Goal: Information Seeking & Learning: Learn about a topic

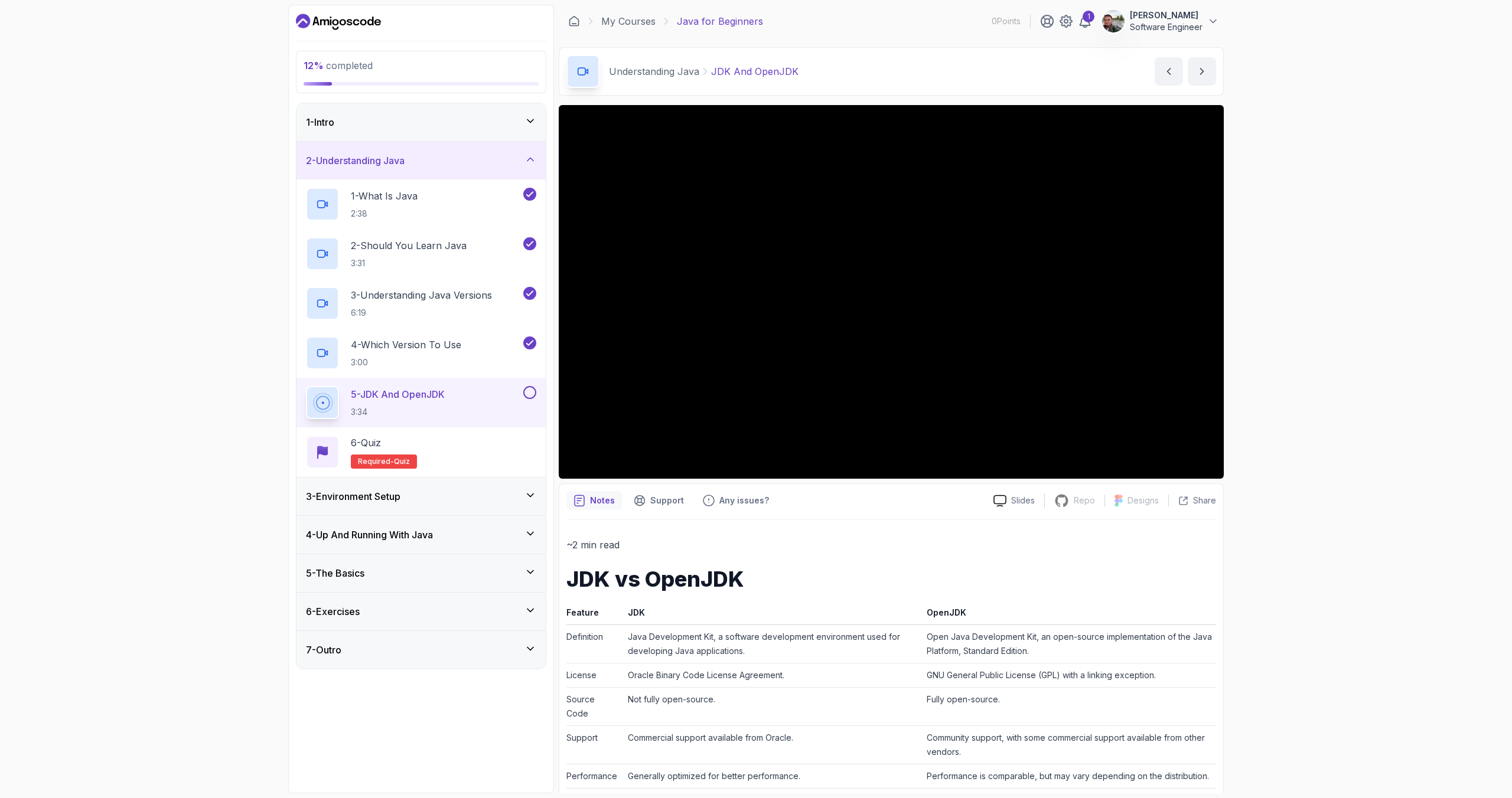
scroll to position [31, 0]
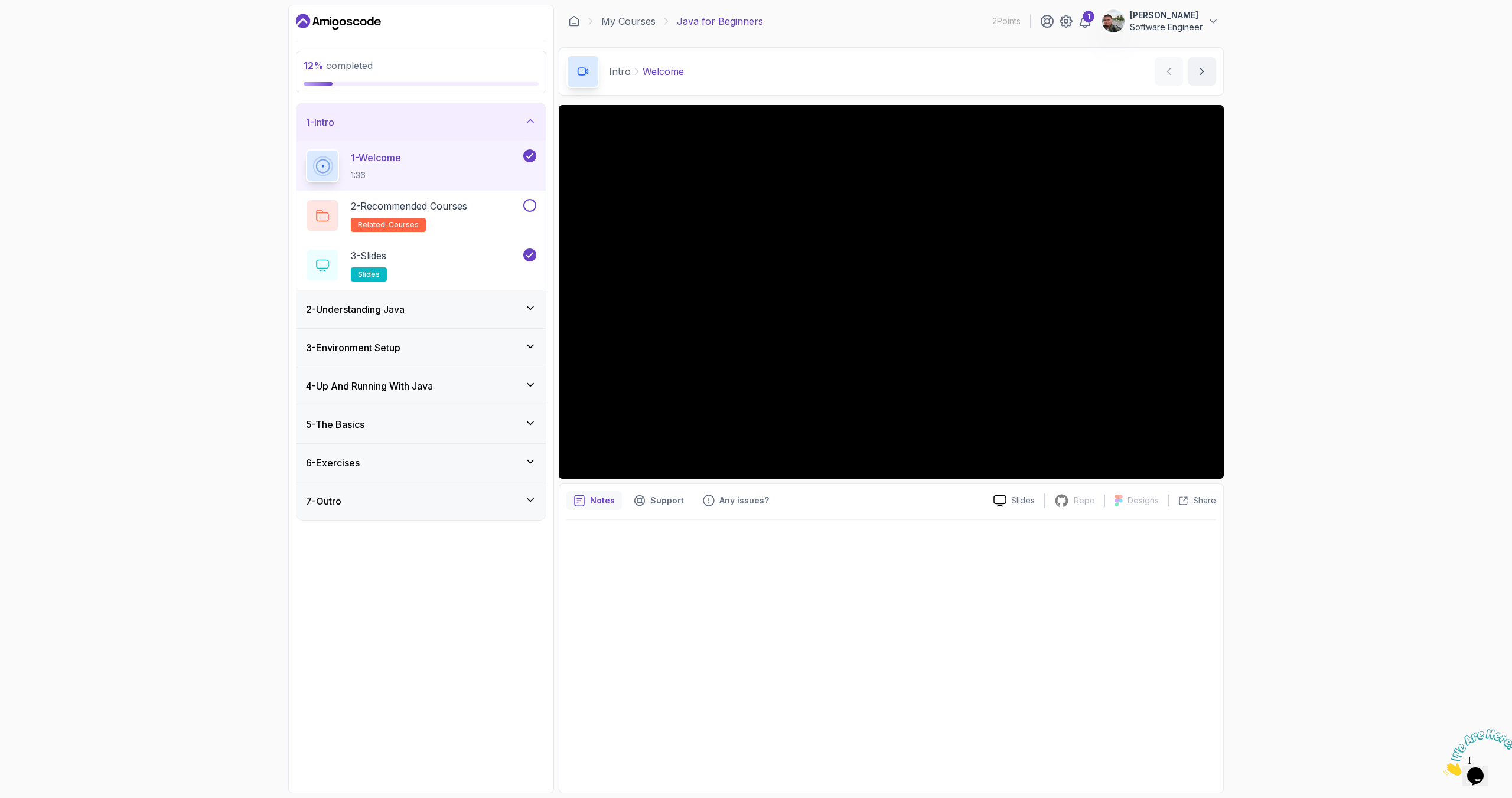
click at [481, 314] on div "2 - Understanding Java" at bounding box center [421, 309] width 231 height 14
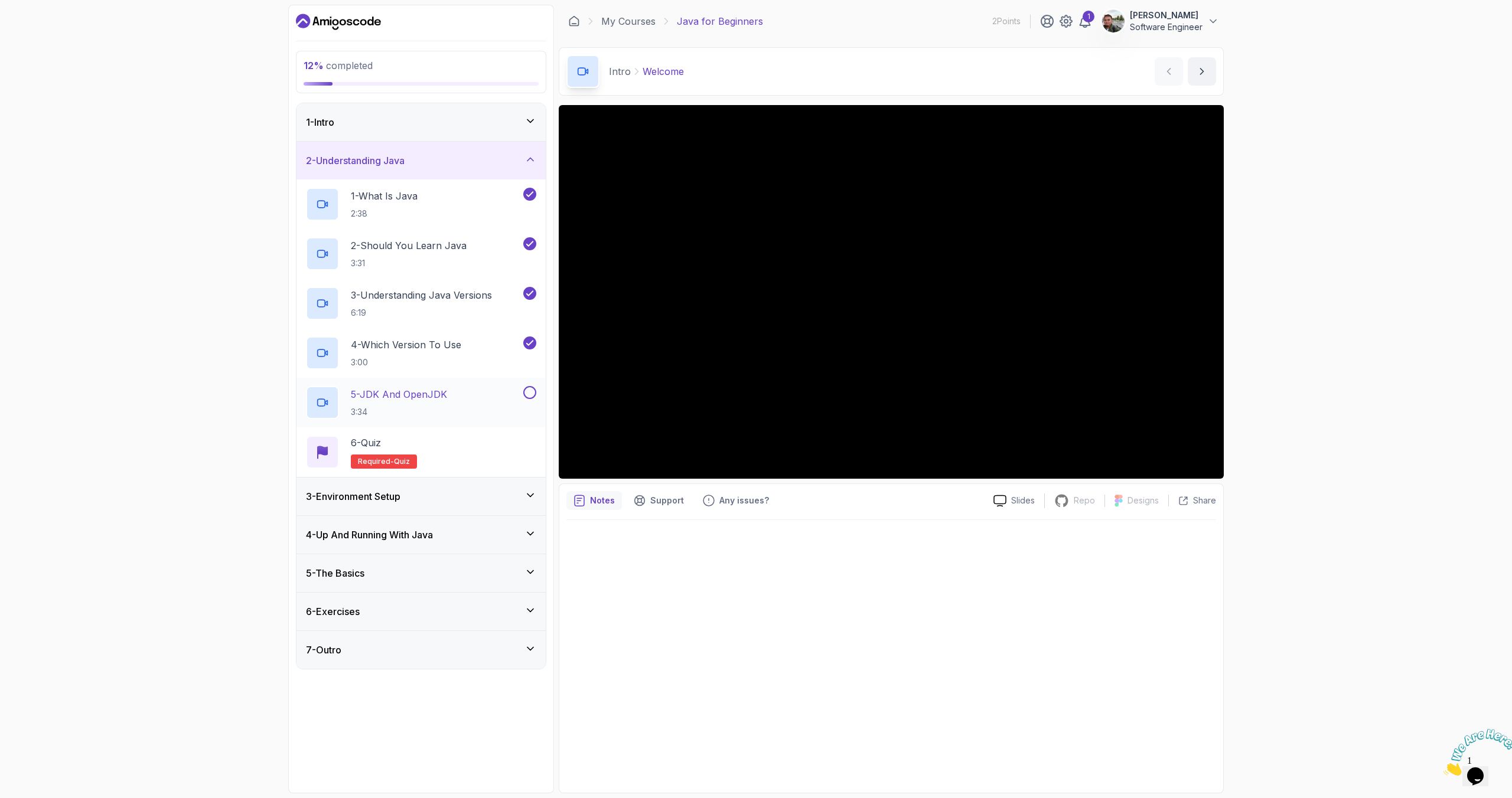
click at [461, 393] on div "5 - JDK And OpenJDK 3:34" at bounding box center [414, 403] width 215 height 33
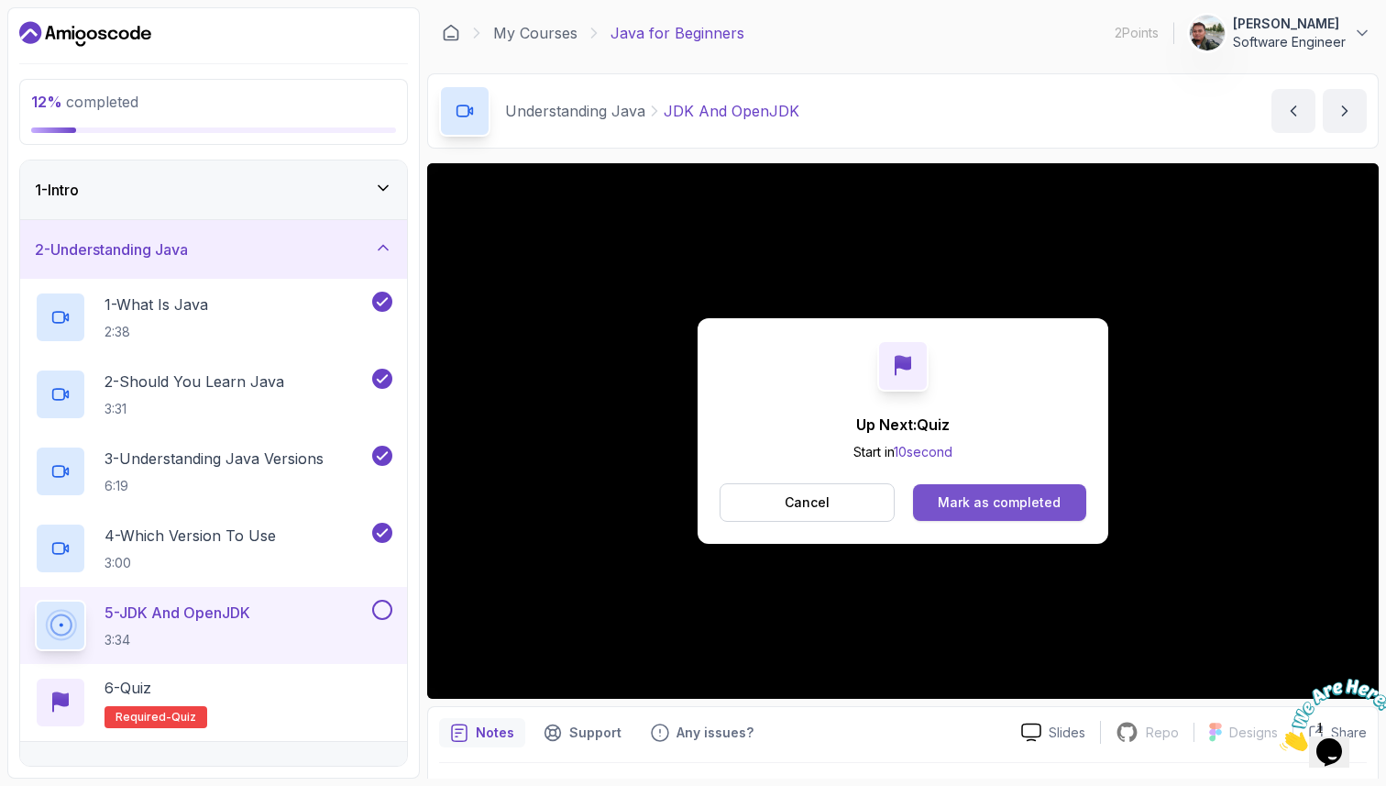
click at [1005, 495] on div "Mark as completed" at bounding box center [999, 502] width 123 height 18
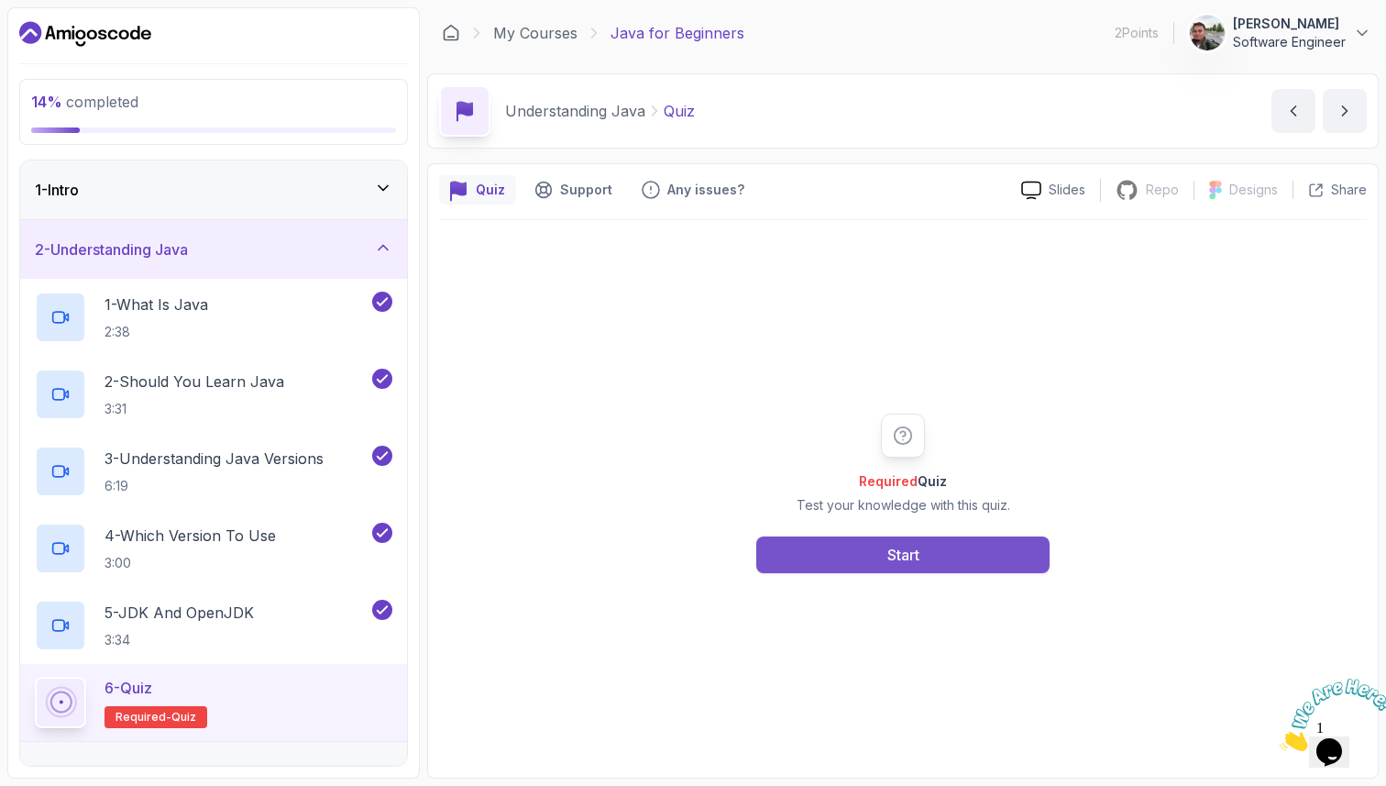
click at [944, 554] on button "Start" at bounding box center [902, 554] width 293 height 37
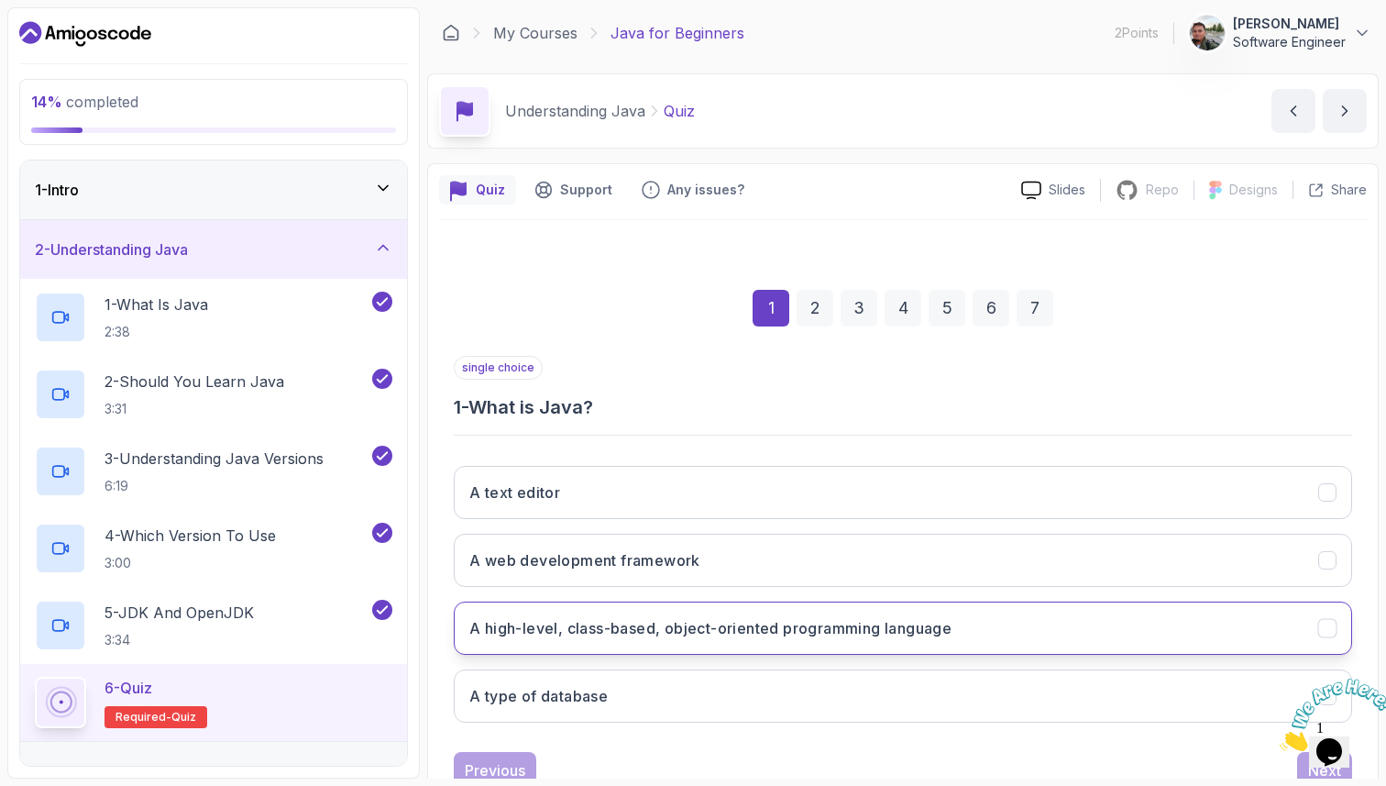
click at [700, 634] on h3 "A high-level, class-based, object-oriented programming language" at bounding box center [710, 628] width 482 height 22
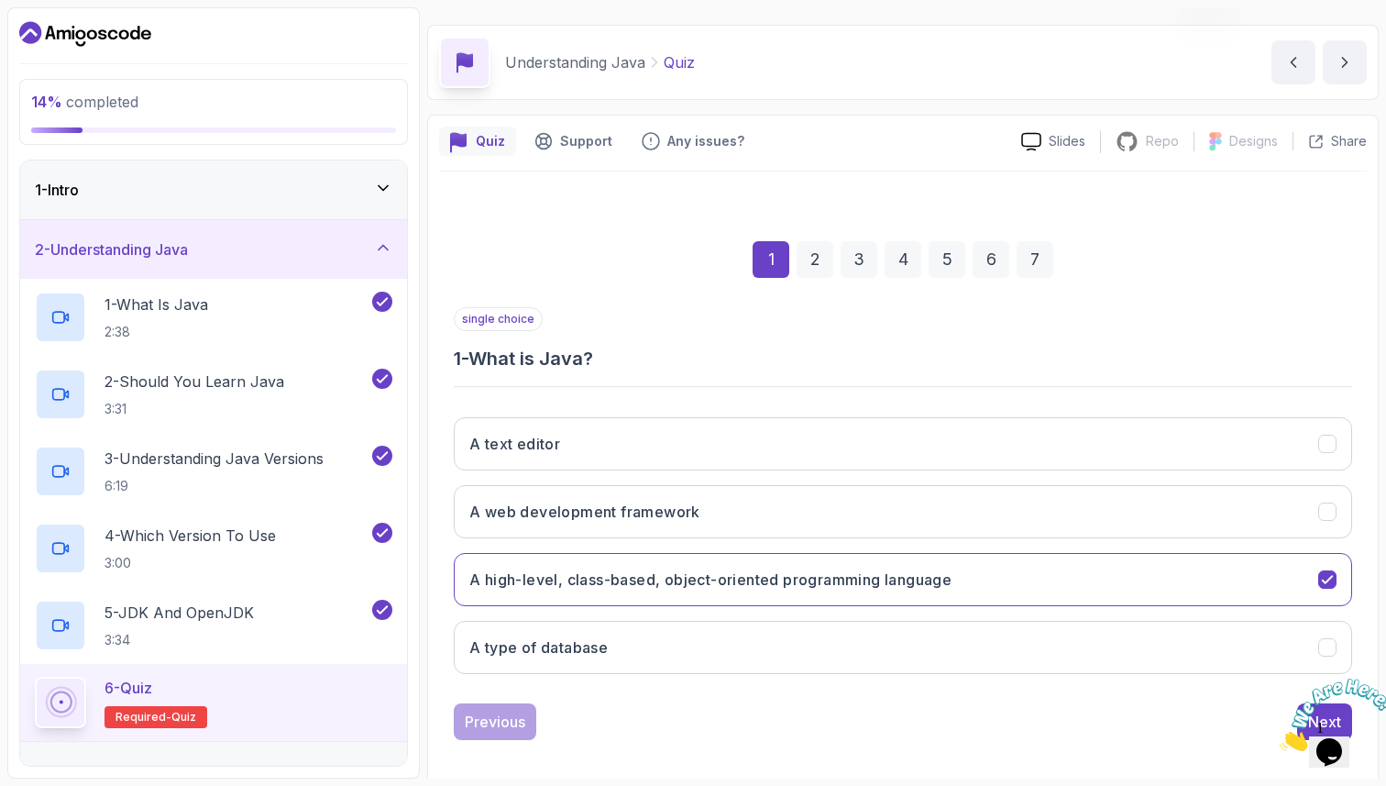
scroll to position [62, 0]
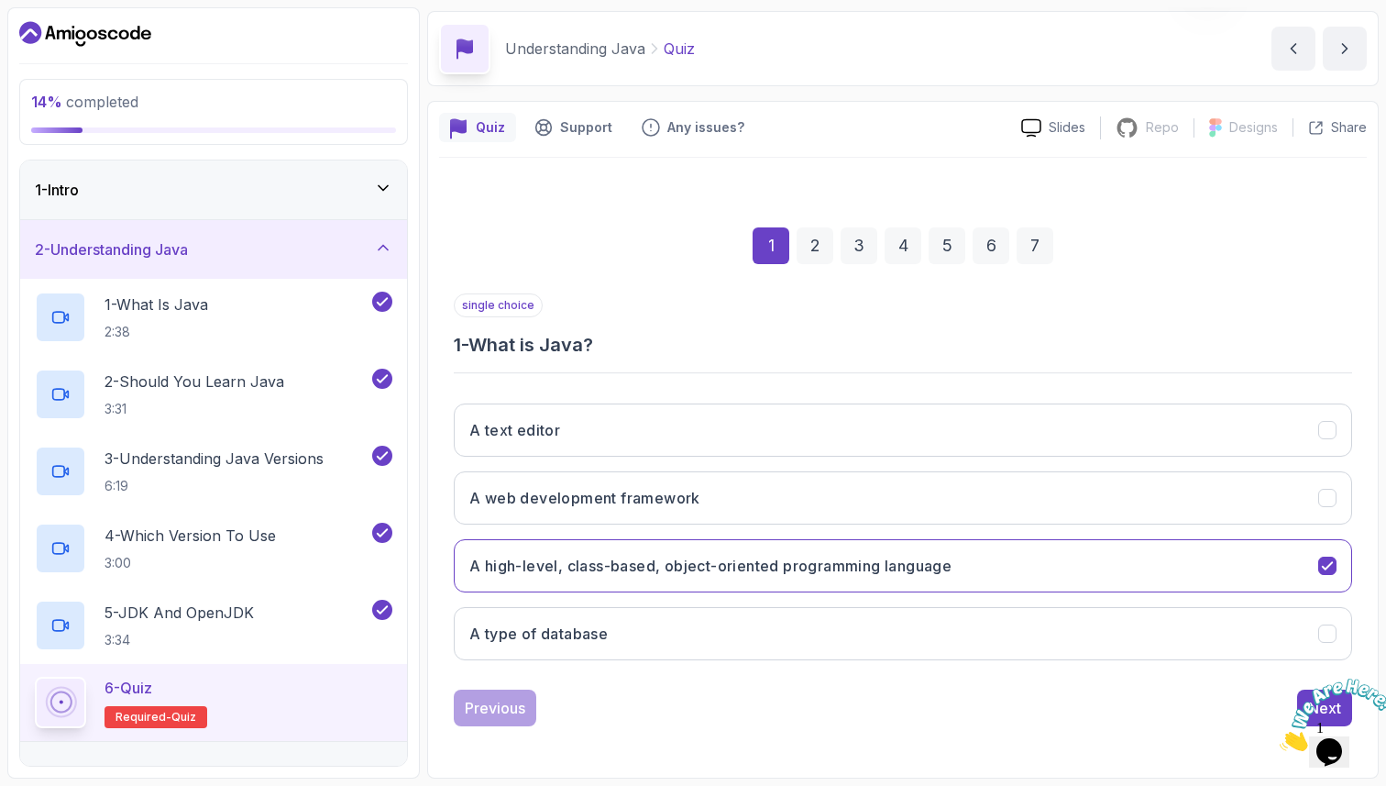
click at [1280, 738] on icon "Close" at bounding box center [1280, 746] width 0 height 16
click at [1326, 704] on div "Next" at bounding box center [1324, 708] width 33 height 22
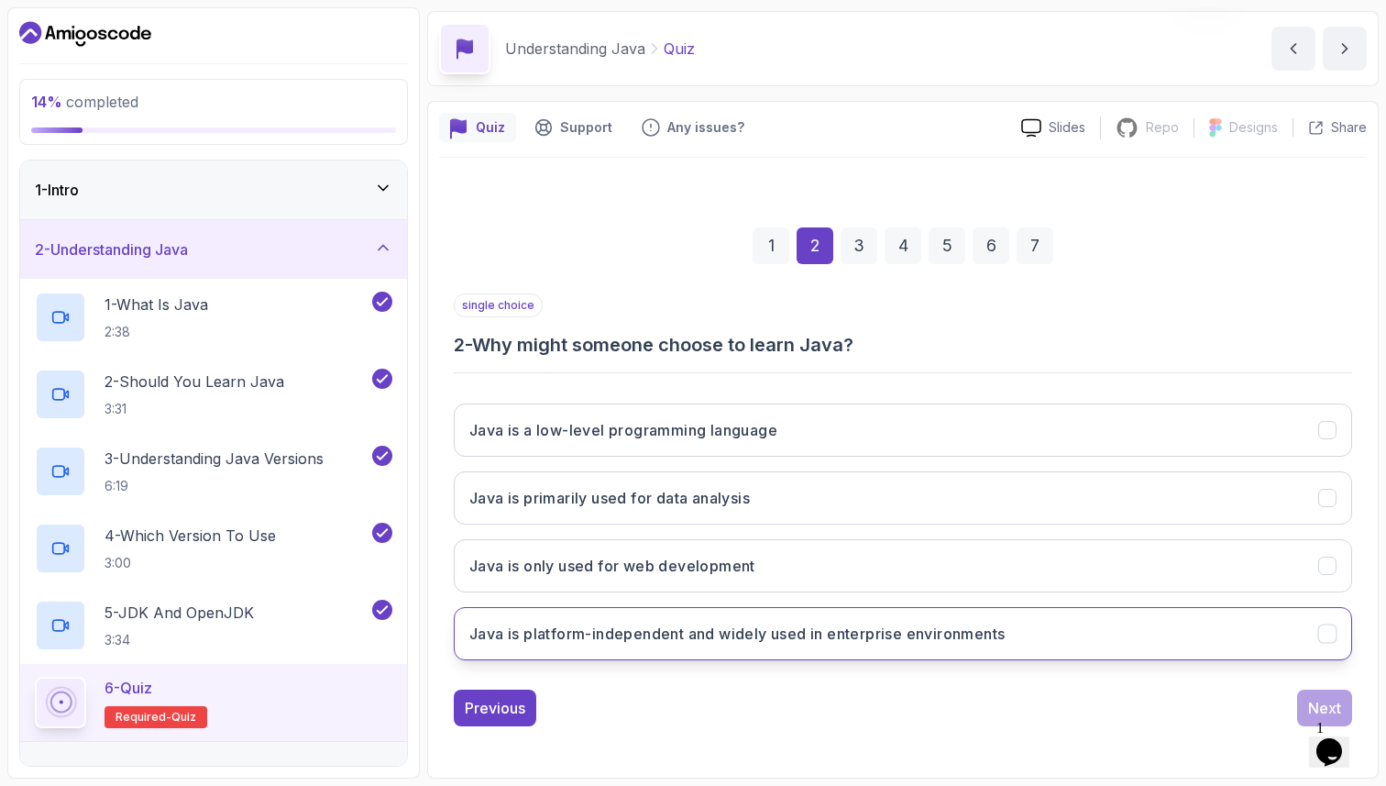
click at [1036, 639] on button "Java is platform-independent and widely used in enterprise environments" at bounding box center [903, 633] width 898 height 53
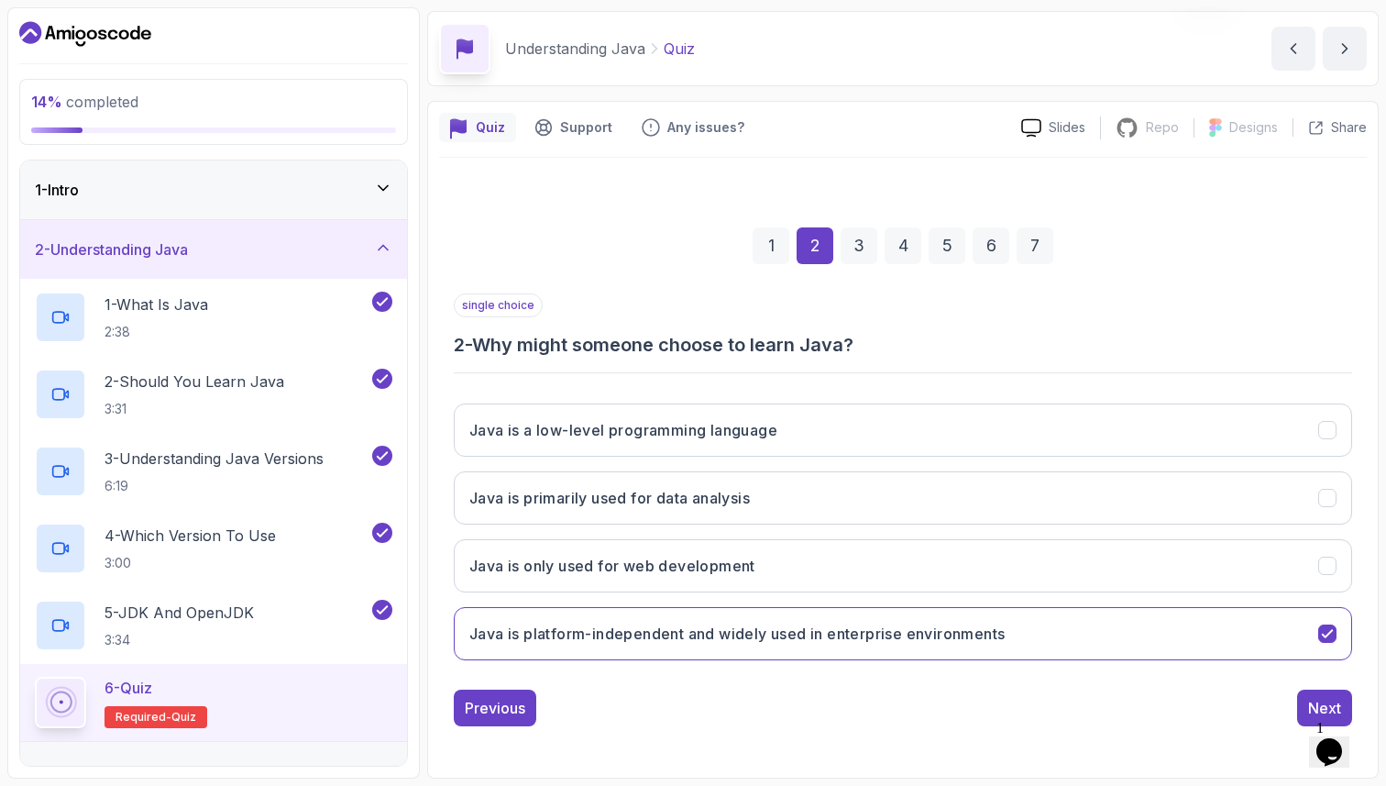
click at [1316, 720] on div "1 Opens Chat This icon Opens the chat window." at bounding box center [1338, 728] width 44 height 17
click at [1313, 706] on div "Next" at bounding box center [1324, 708] width 33 height 22
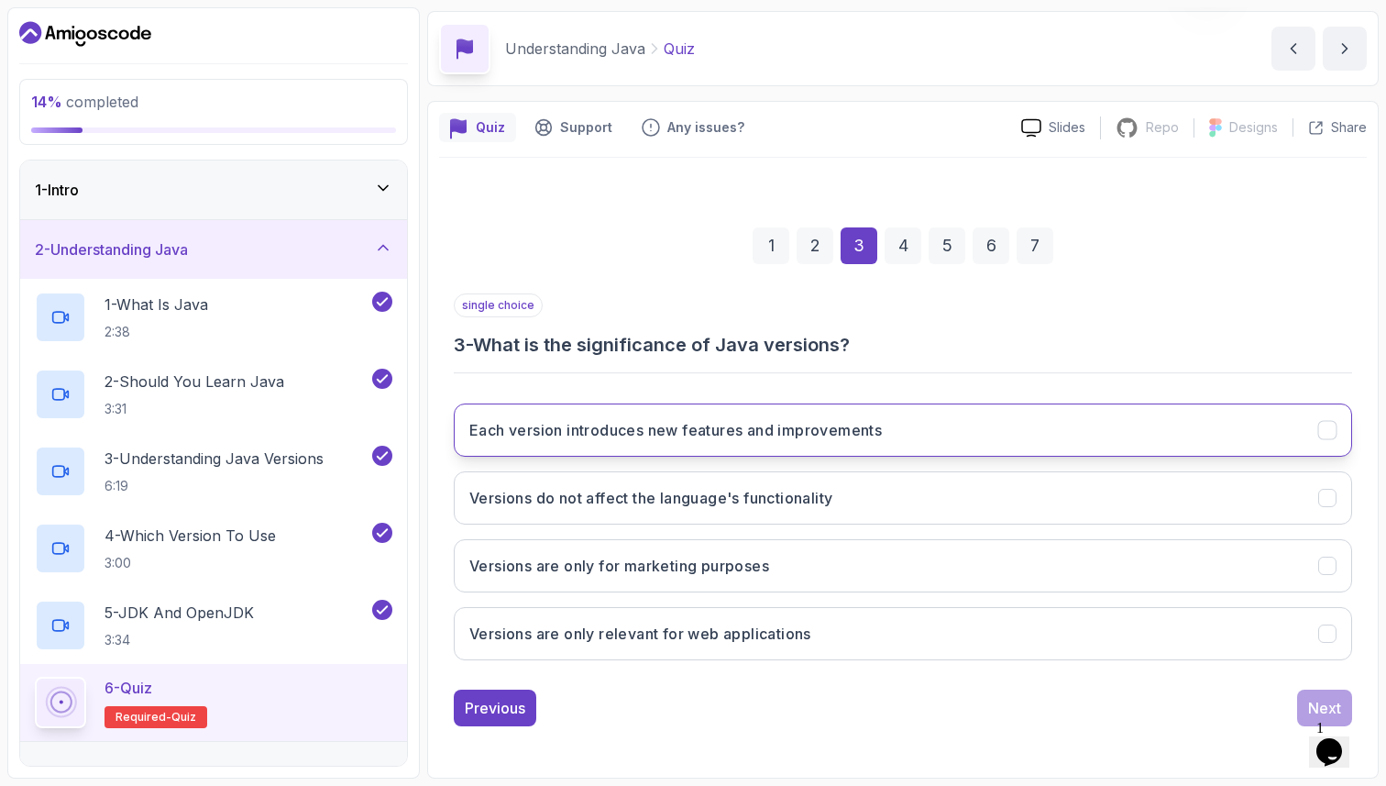
click at [915, 429] on button "Each version introduces new features and improvements" at bounding box center [903, 429] width 898 height 53
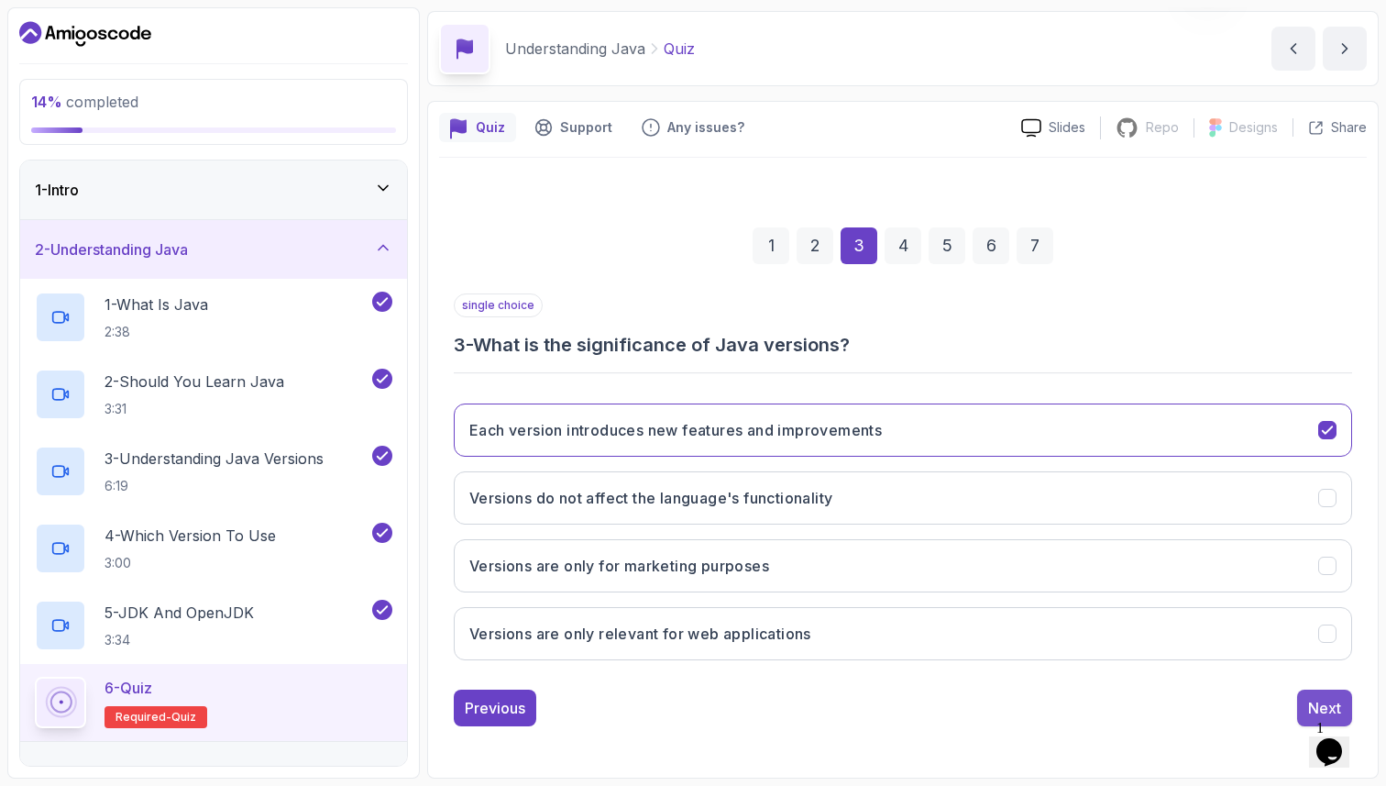
click at [1314, 707] on div "Next" at bounding box center [1324, 708] width 33 height 22
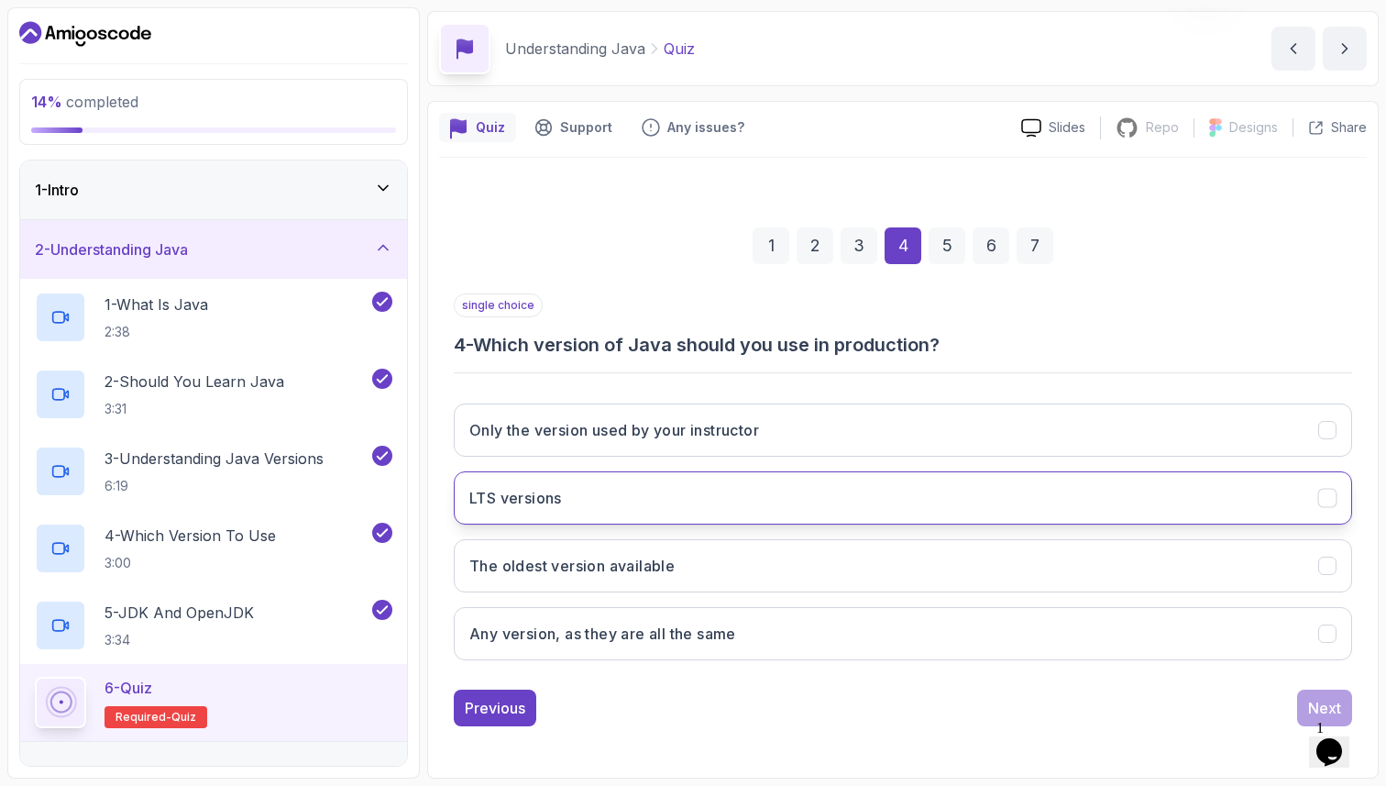
click at [1019, 501] on button "LTS versions" at bounding box center [903, 497] width 898 height 53
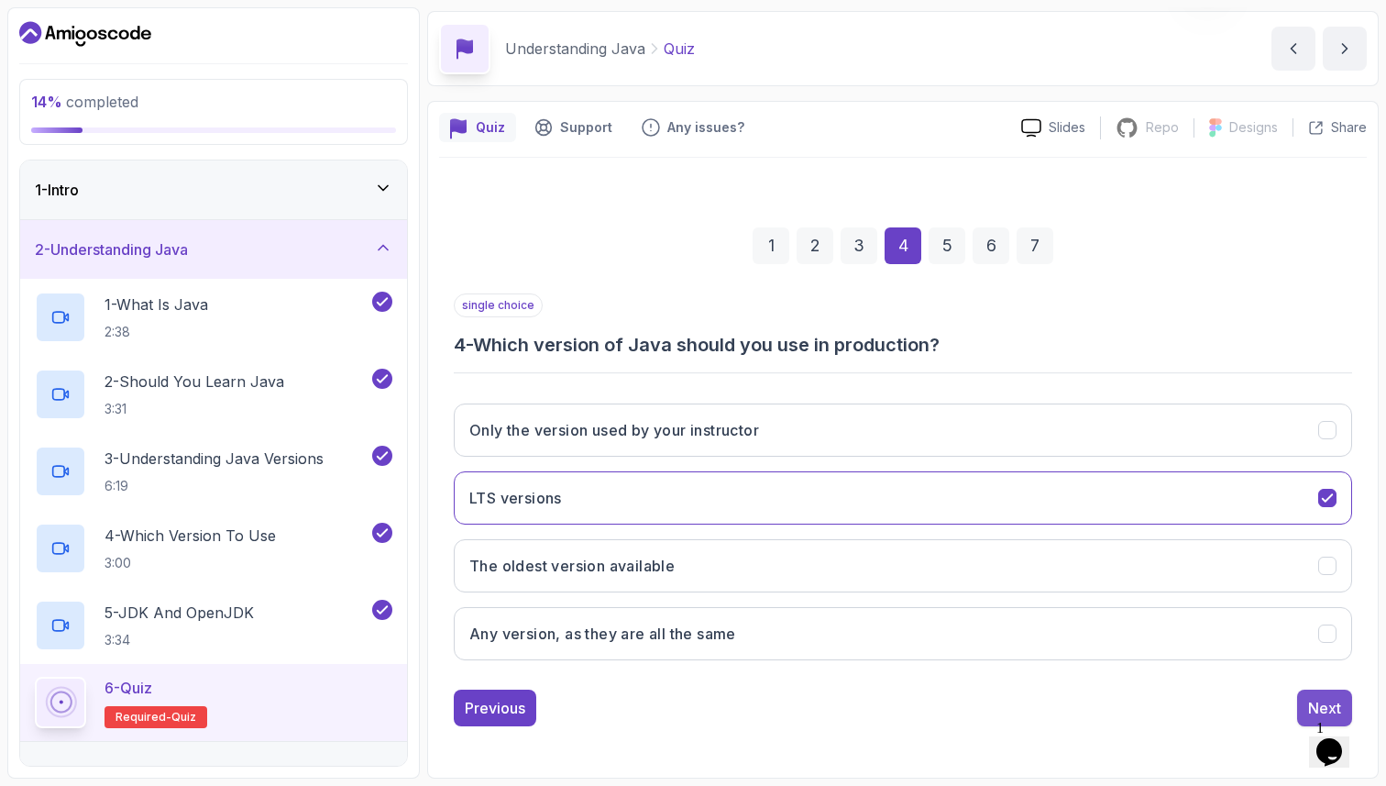
click at [1306, 707] on button "Next" at bounding box center [1324, 707] width 55 height 37
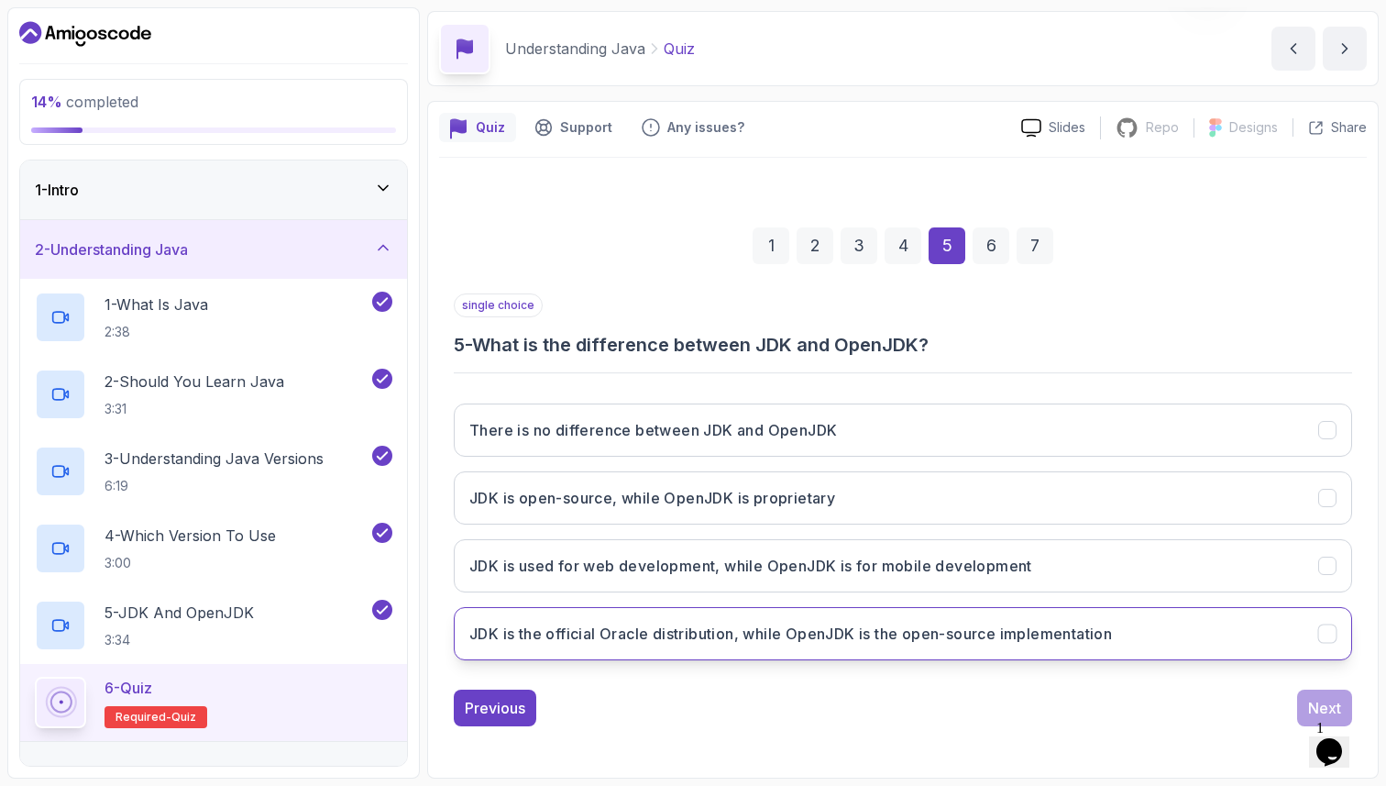
click at [1109, 628] on h3 "JDK is the official Oracle distribution, while OpenJDK is the open-source imple…" at bounding box center [790, 633] width 643 height 22
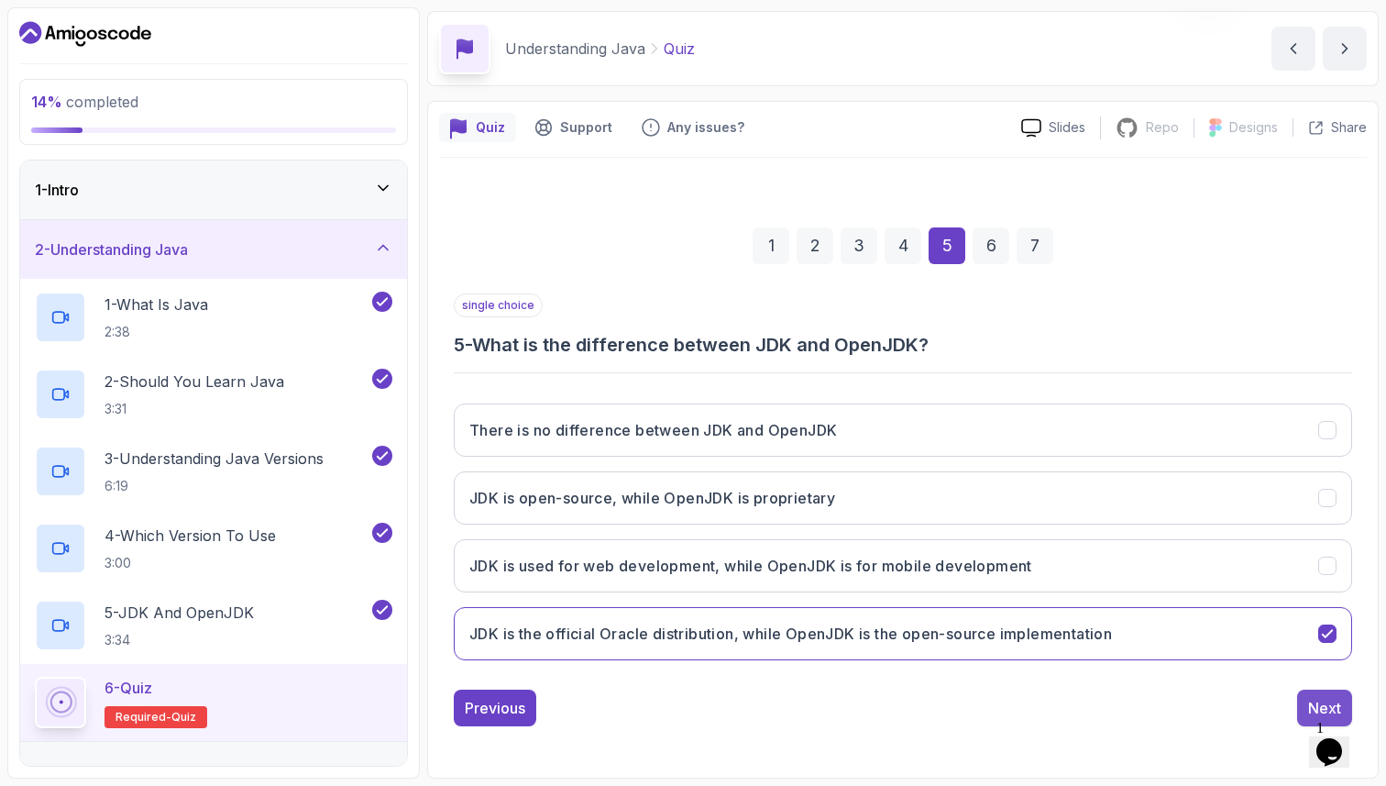
click at [1310, 701] on div "Next" at bounding box center [1324, 708] width 33 height 22
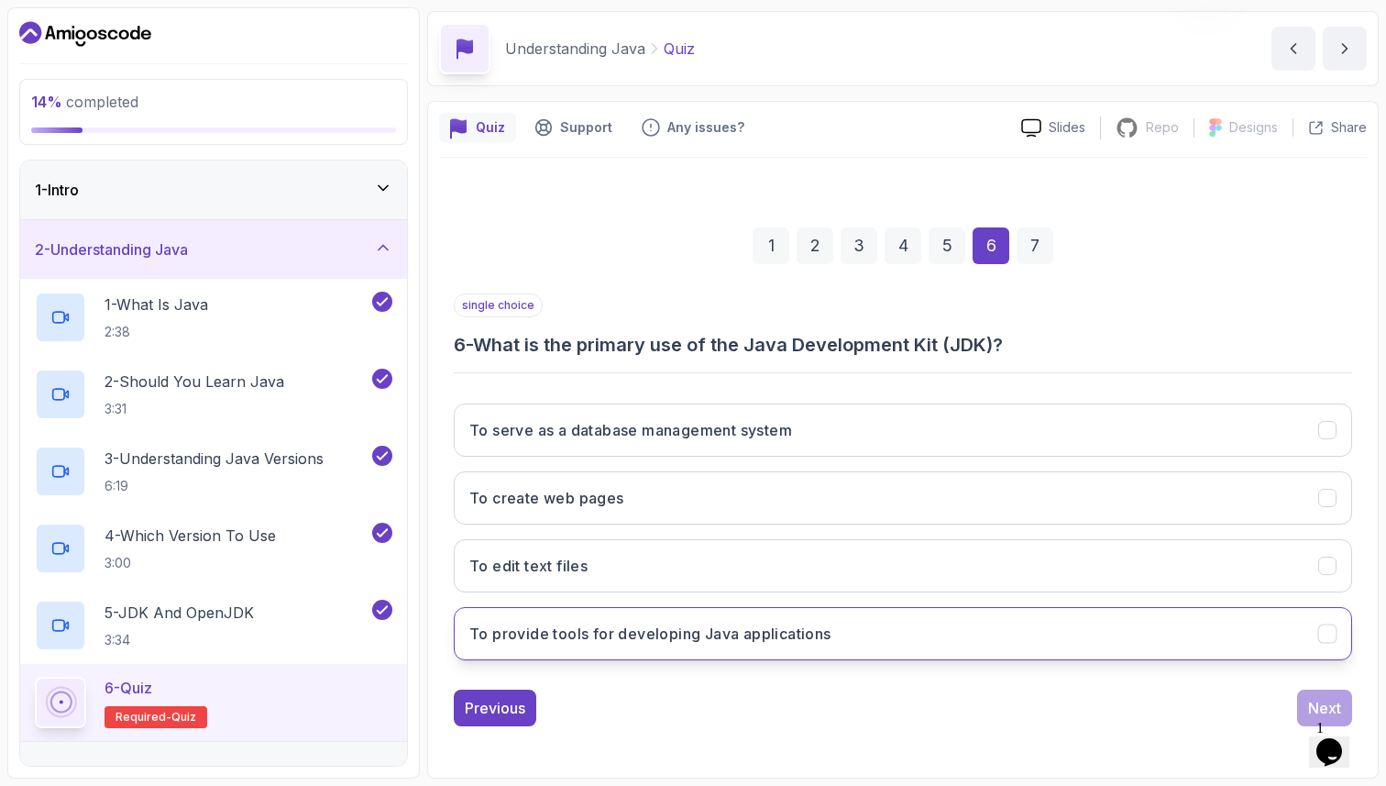
click at [1095, 638] on button "To provide tools for developing Java applications" at bounding box center [903, 633] width 898 height 53
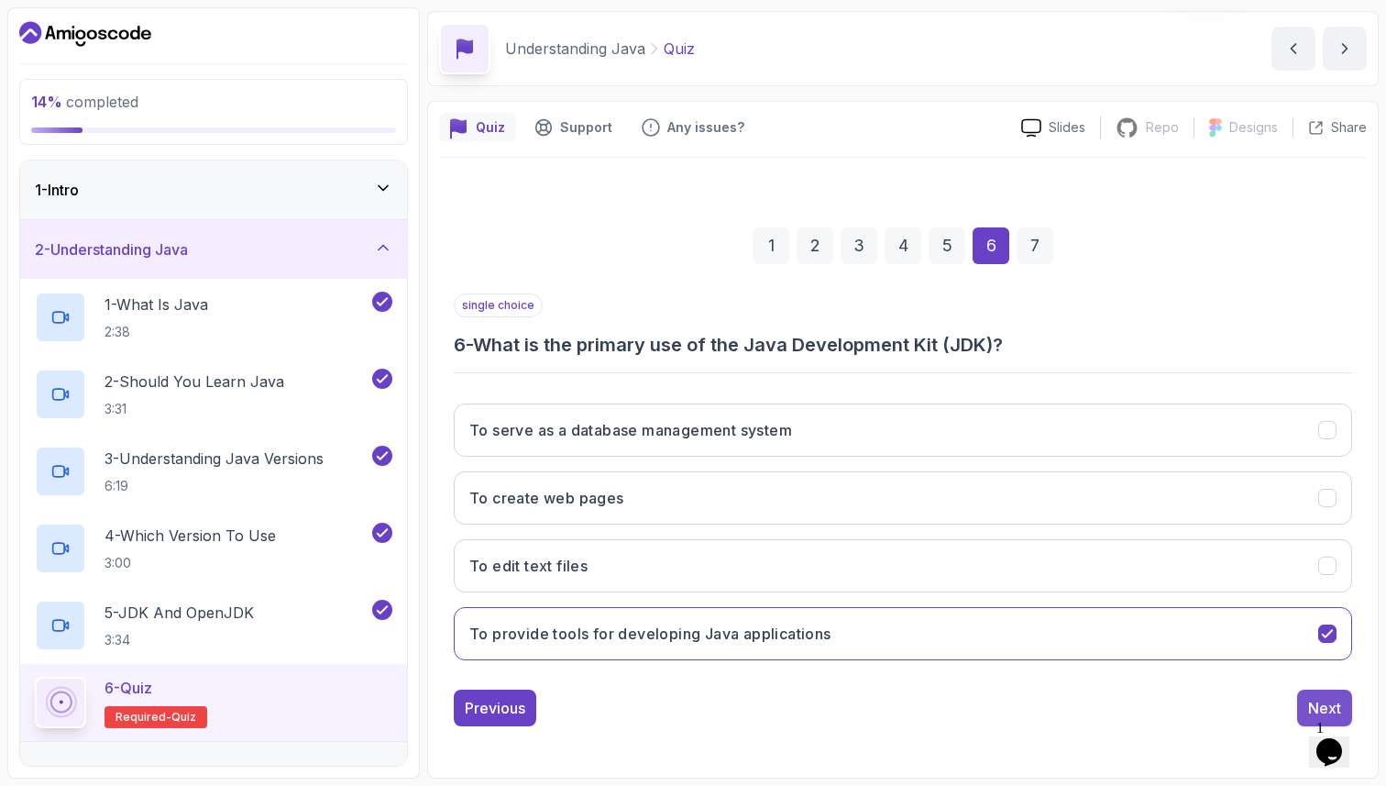
click at [1319, 707] on div "Next" at bounding box center [1324, 708] width 33 height 22
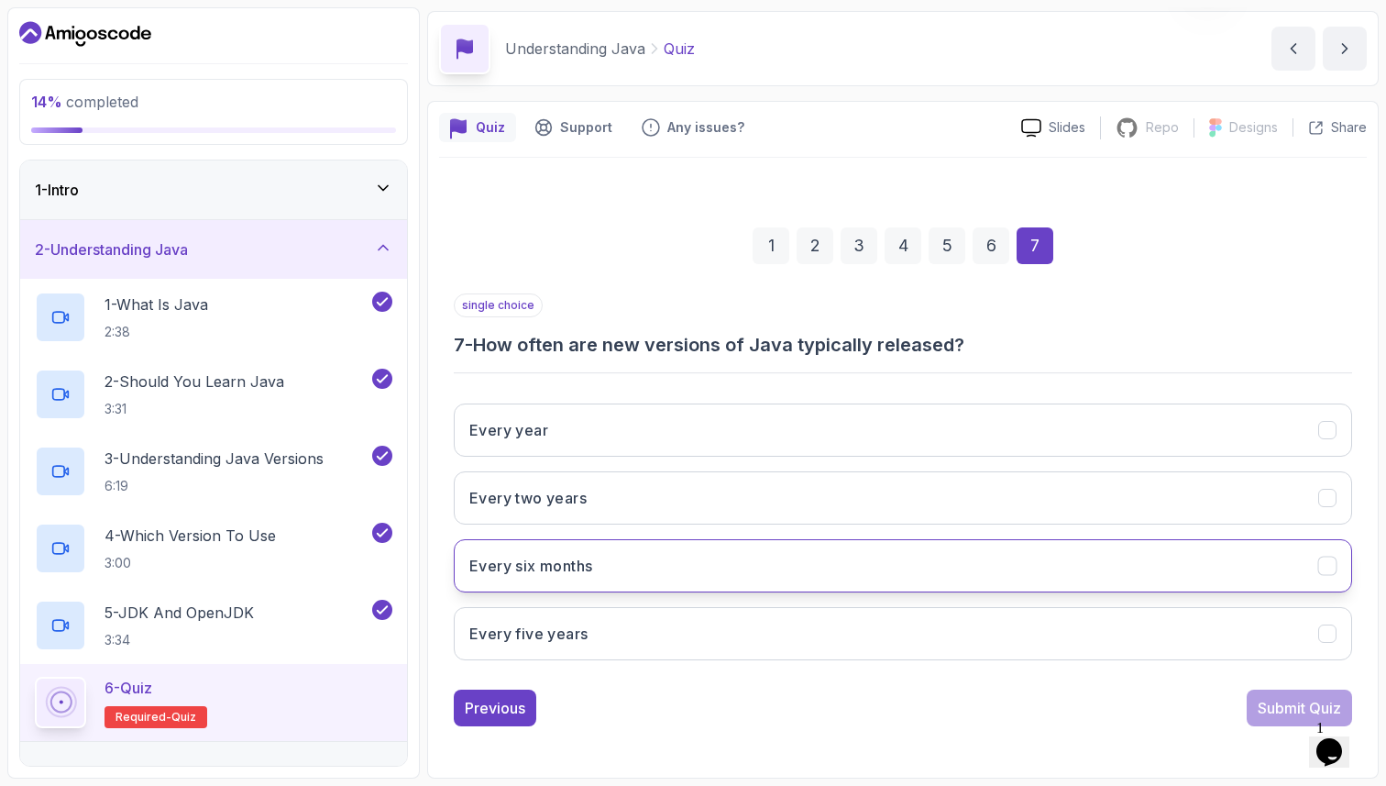
click at [1084, 561] on button "Every six months" at bounding box center [903, 565] width 898 height 53
click at [1284, 707] on div "Submit Quiz" at bounding box center [1299, 708] width 83 height 22
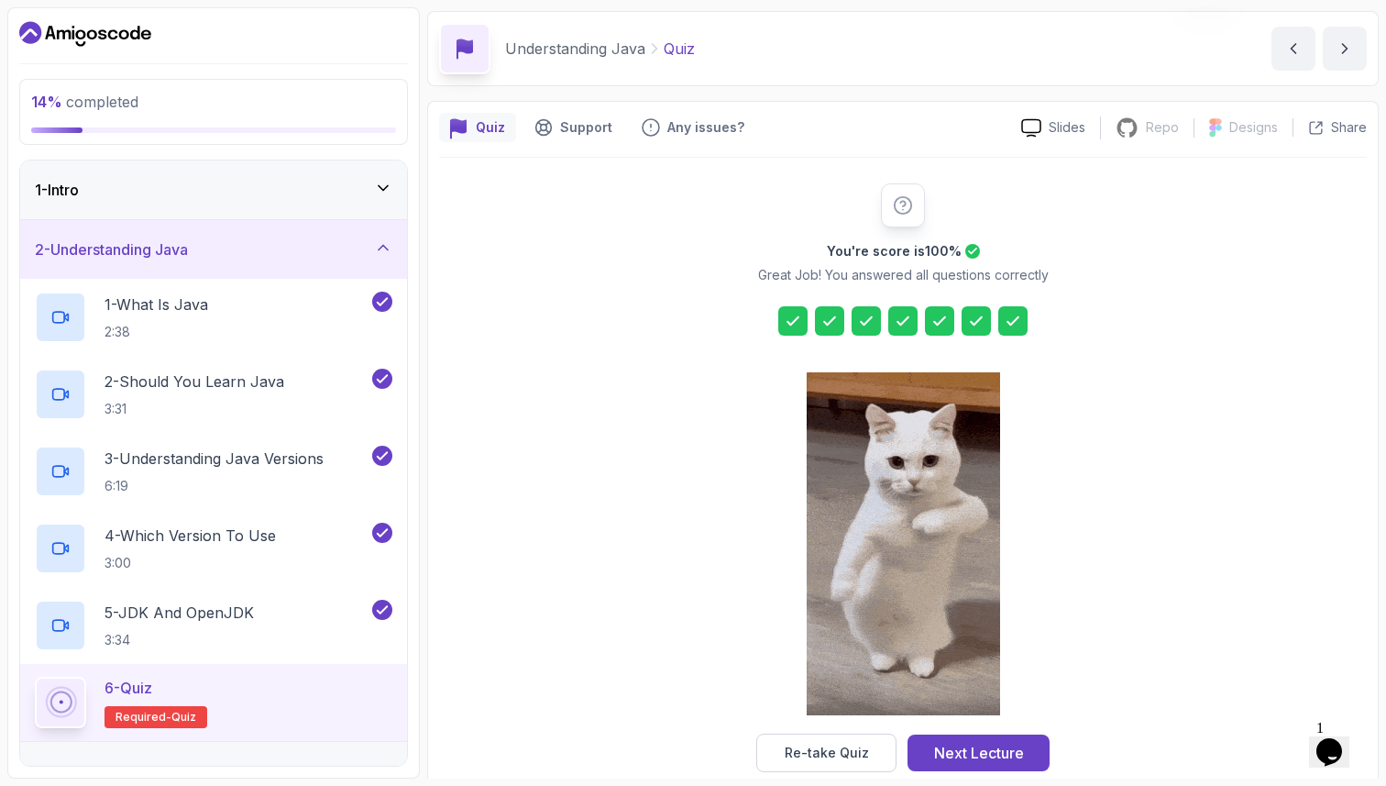
scroll to position [94, 0]
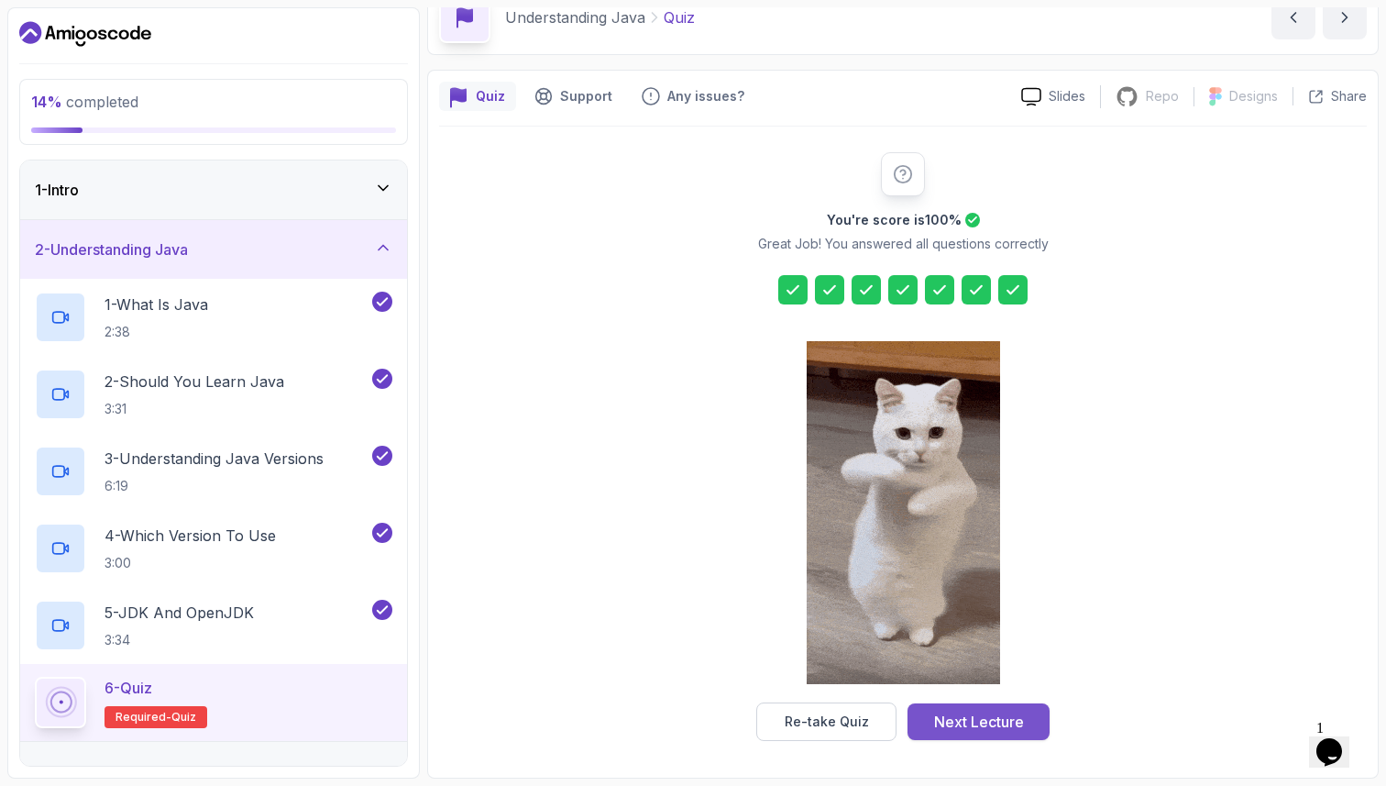
click at [1011, 725] on div "Next Lecture" at bounding box center [979, 721] width 90 height 22
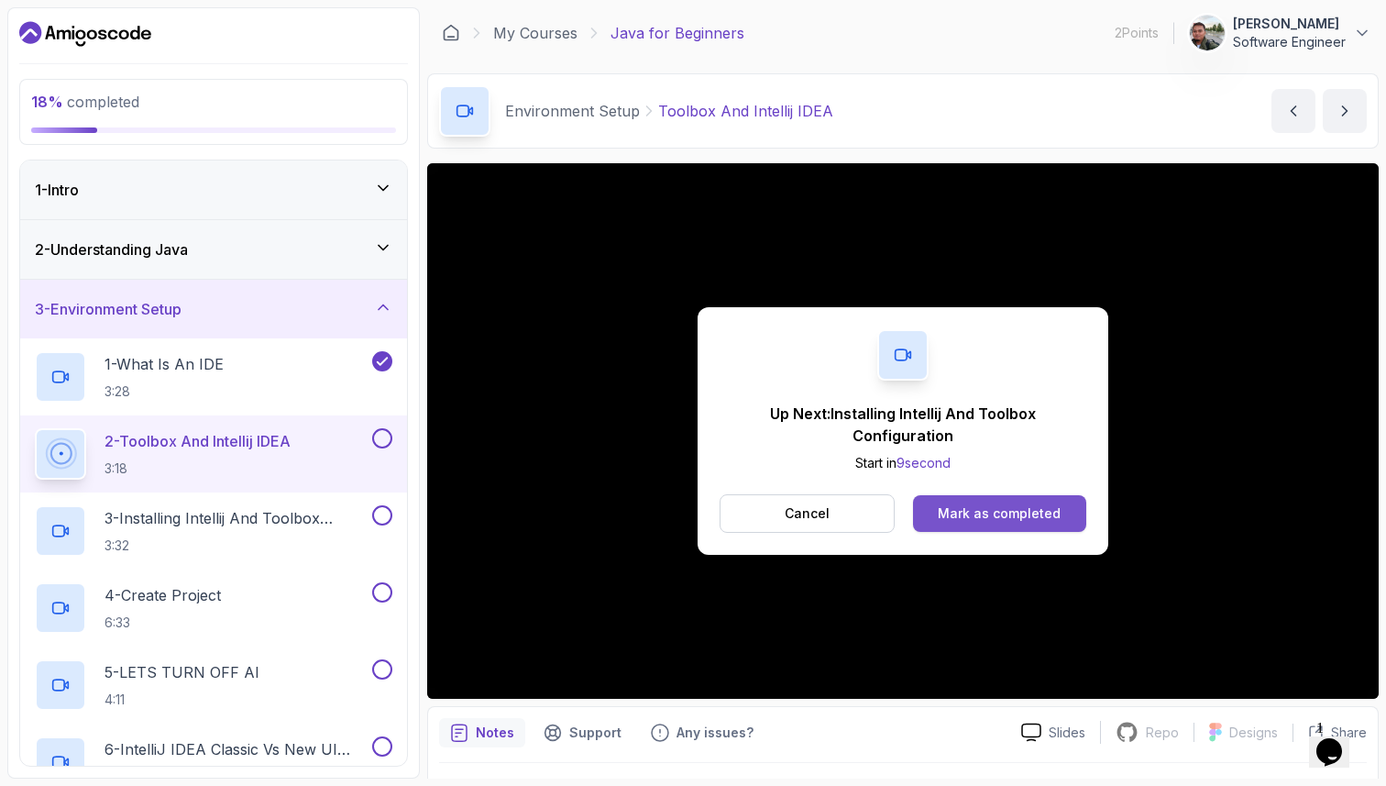
click at [1004, 509] on div "Mark as completed" at bounding box center [999, 513] width 123 height 18
